Goal: Information Seeking & Learning: Learn about a topic

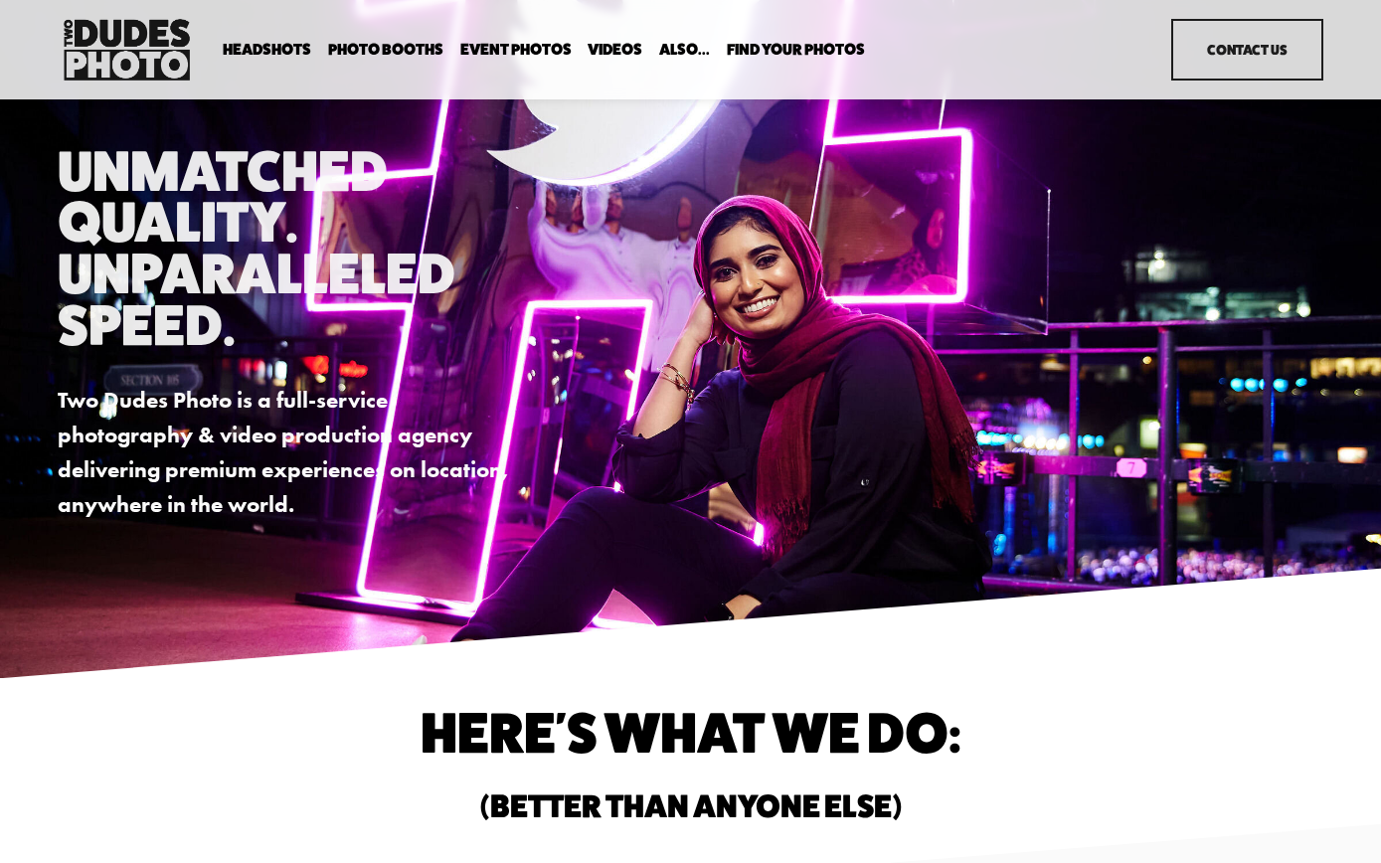
click at [0, 0] on span "Tuxedo B+W Booth" at bounding box center [0, 0] width 0 height 0
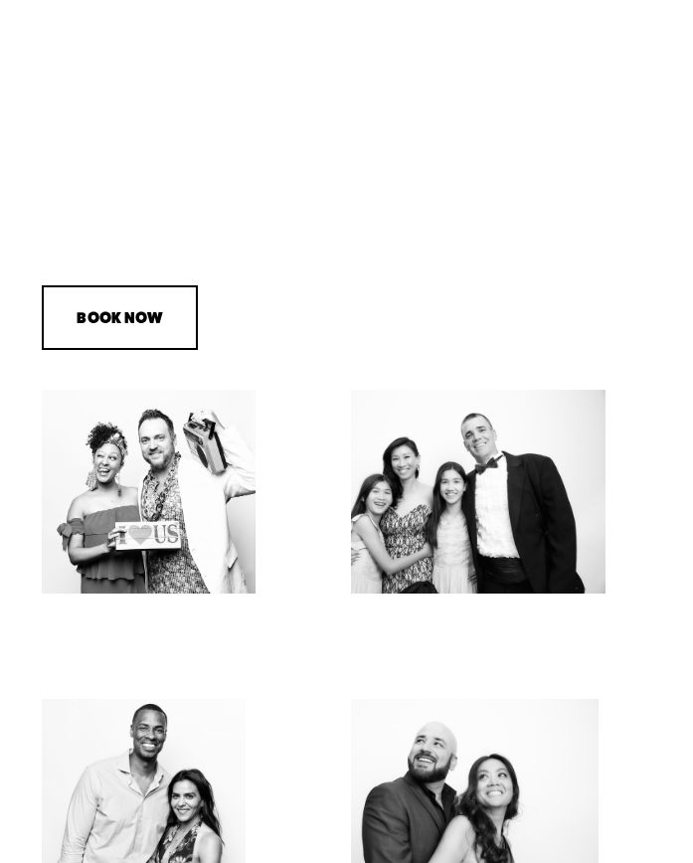
scroll to position [1932, 0]
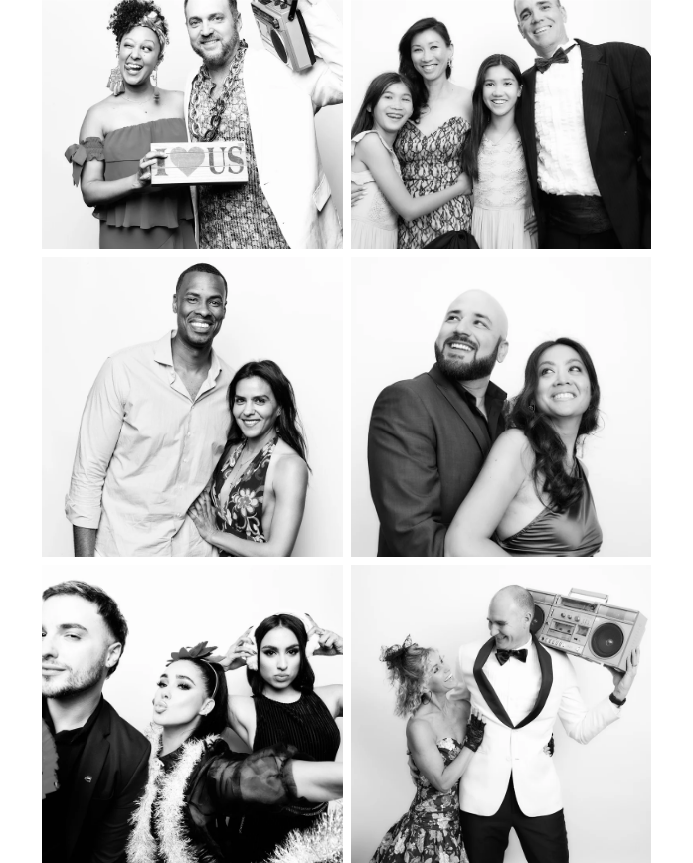
drag, startPoint x: 3, startPoint y: 415, endPoint x: -9, endPoint y: 412, distance: 12.3
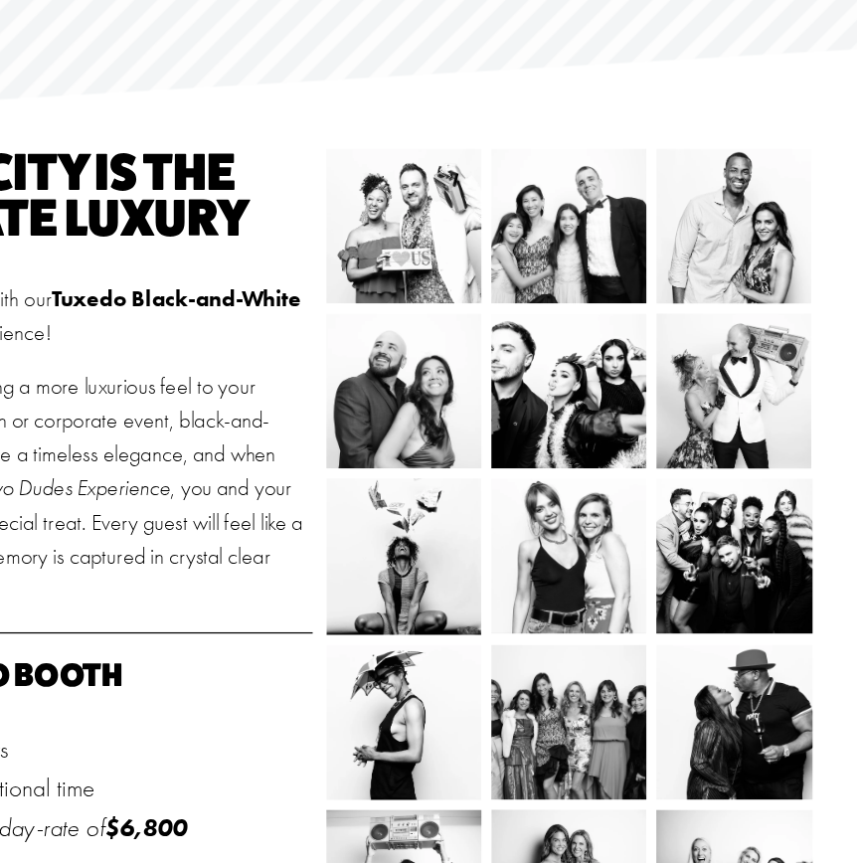
scroll to position [198, 0]
